Goal: Information Seeking & Learning: Learn about a topic

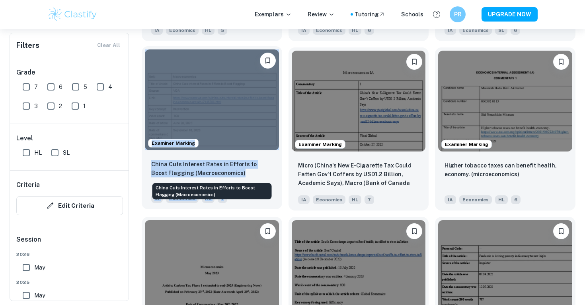
scroll to position [1751, 0]
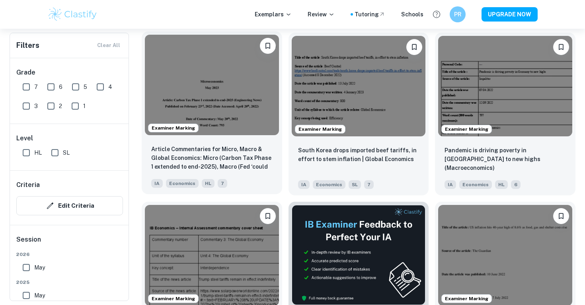
scroll to position [1919, 0]
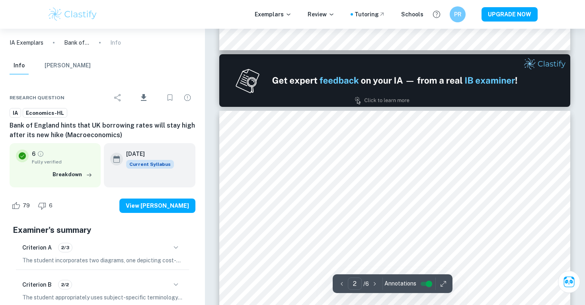
scroll to position [398, 0]
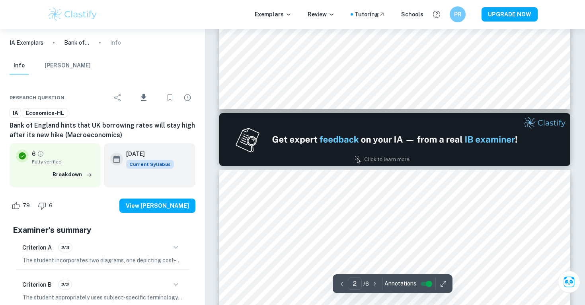
type input "1"
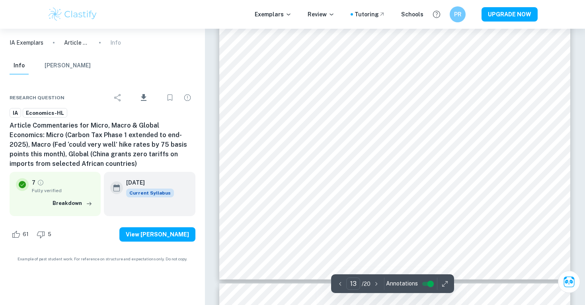
scroll to position [5856, 0]
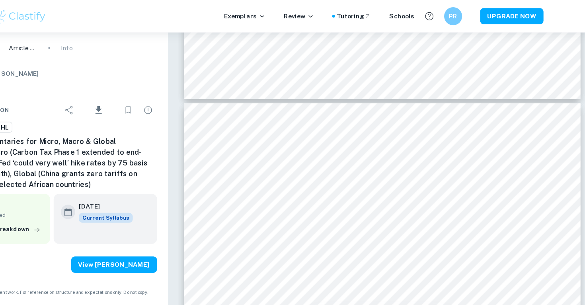
type input "12"
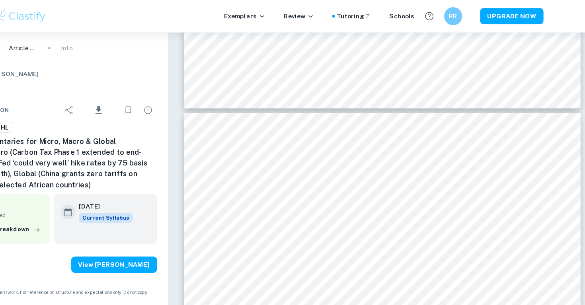
scroll to position [5147, 0]
